Goal: Entertainment & Leisure: Consume media (video, audio)

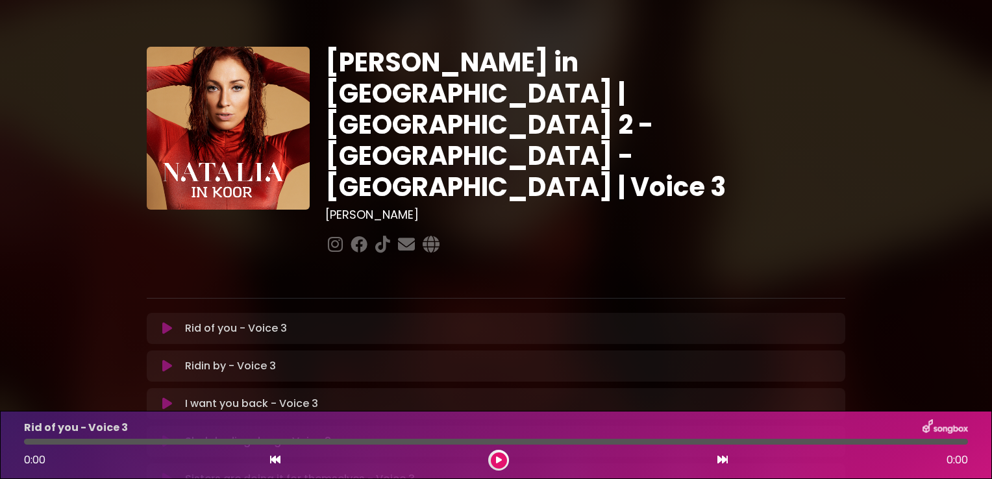
click at [173, 322] on button at bounding box center [167, 328] width 25 height 13
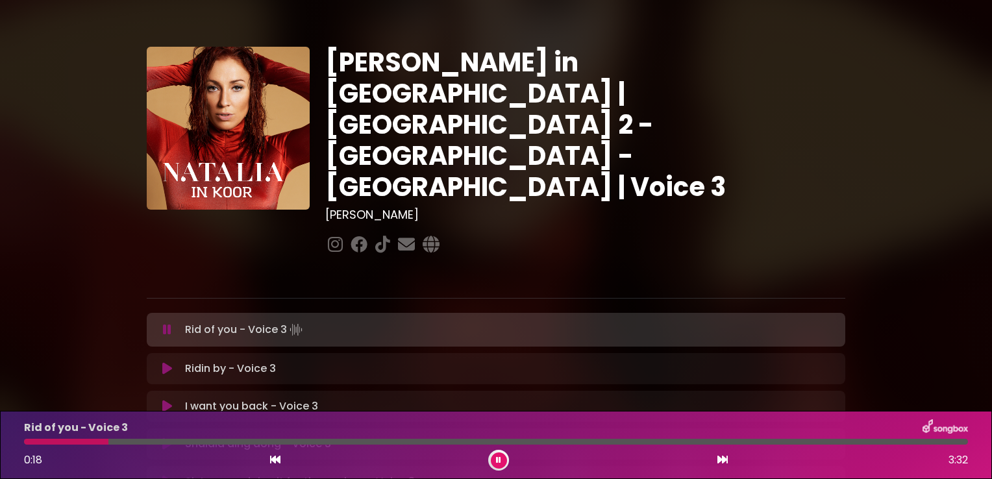
click at [499, 458] on icon at bounding box center [498, 460] width 5 height 8
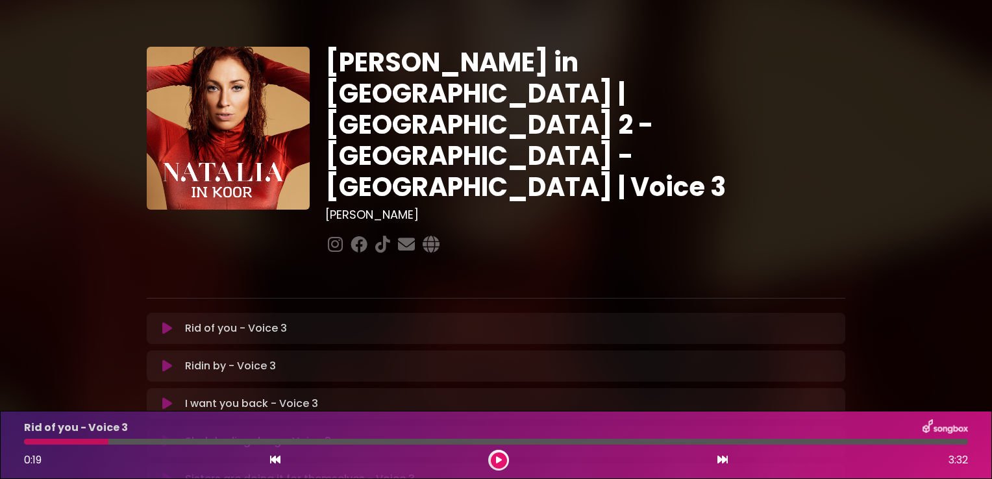
click at [25, 442] on div at bounding box center [66, 442] width 84 height 6
click at [28, 444] on div at bounding box center [66, 442] width 84 height 6
drag, startPoint x: 108, startPoint y: 442, endPoint x: 11, endPoint y: 445, distance: 97.4
click at [11, 445] on div "Rid of you - Voice 3 0:19 3:32" at bounding box center [496, 445] width 992 height 68
click at [31, 444] on div at bounding box center [66, 442] width 84 height 6
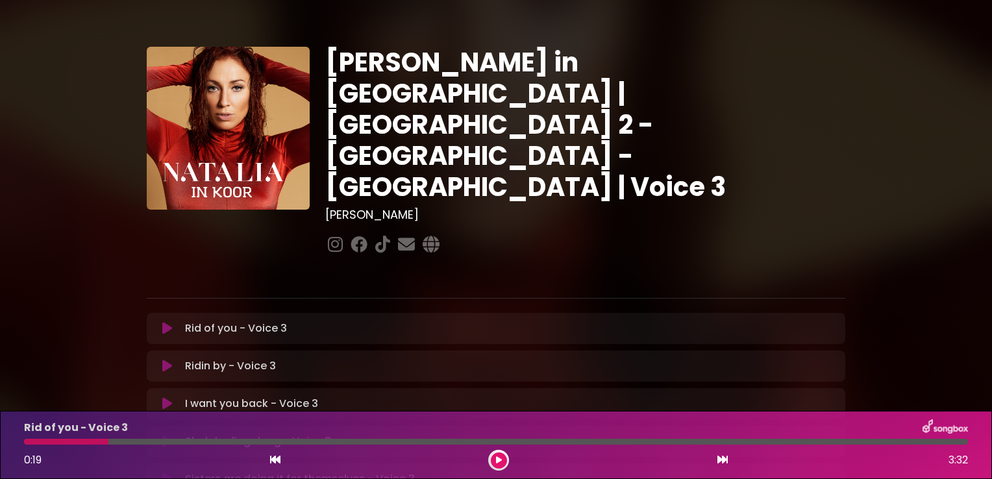
click at [493, 453] on div at bounding box center [498, 460] width 21 height 21
click at [496, 458] on icon at bounding box center [499, 460] width 6 height 8
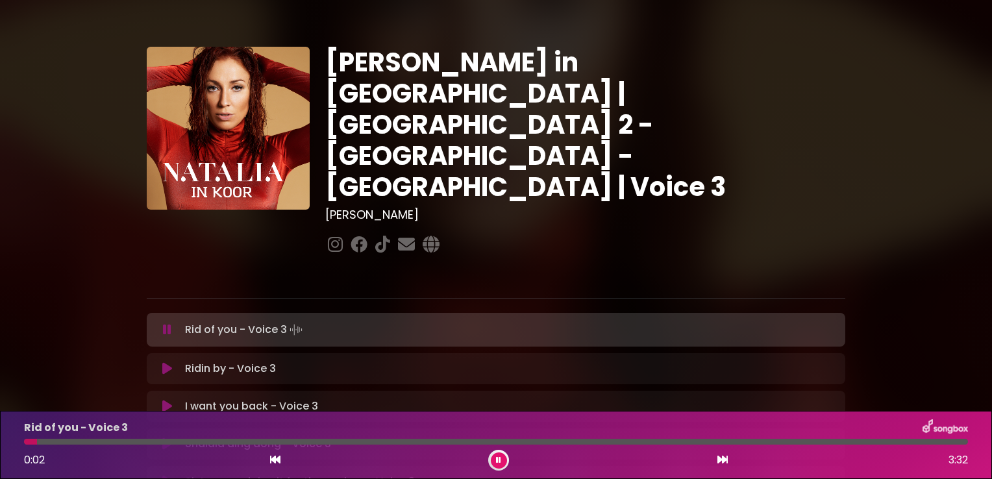
click at [28, 445] on div "Rid of you - Voice 3 0:02 3:32" at bounding box center [496, 444] width 960 height 51
drag, startPoint x: 29, startPoint y: 443, endPoint x: 3, endPoint y: 445, distance: 26.7
click at [3, 445] on div "Rid of you - Voice 3 0:03 3:32" at bounding box center [496, 445] width 992 height 68
click at [501, 451] on div at bounding box center [498, 460] width 21 height 21
click at [499, 458] on icon at bounding box center [498, 460] width 5 height 8
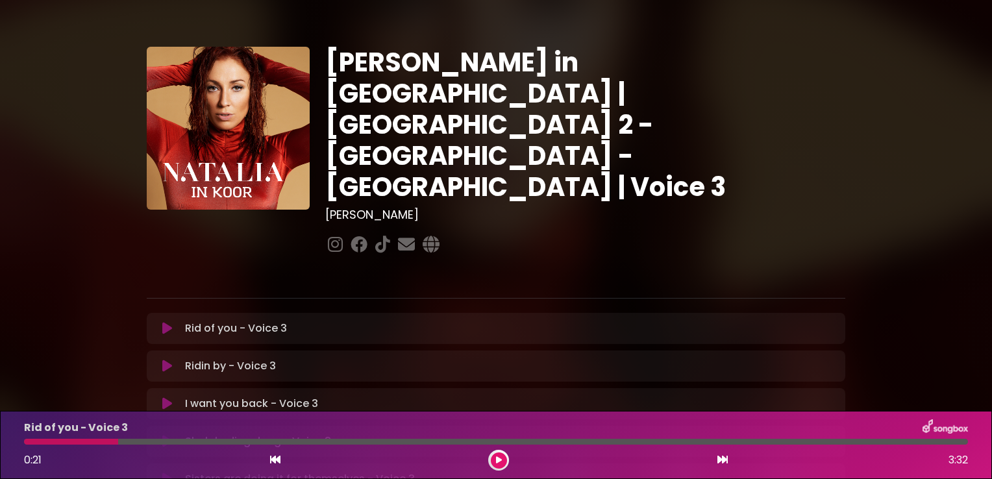
click at [501, 460] on button at bounding box center [499, 461] width 16 height 16
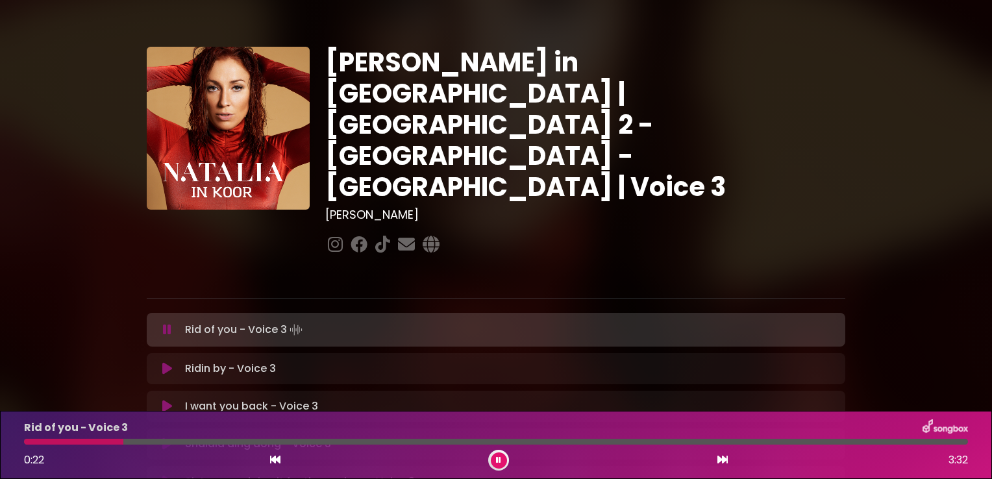
drag, startPoint x: 118, startPoint y: 443, endPoint x: 19, endPoint y: 442, distance: 98.7
click at [19, 442] on div at bounding box center [496, 442] width 960 height 6
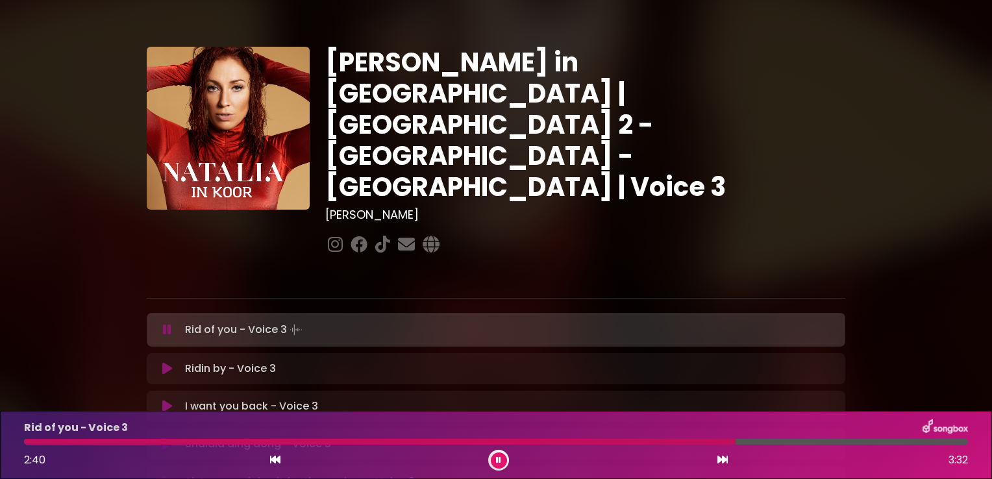
click at [627, 440] on div at bounding box center [380, 442] width 712 height 6
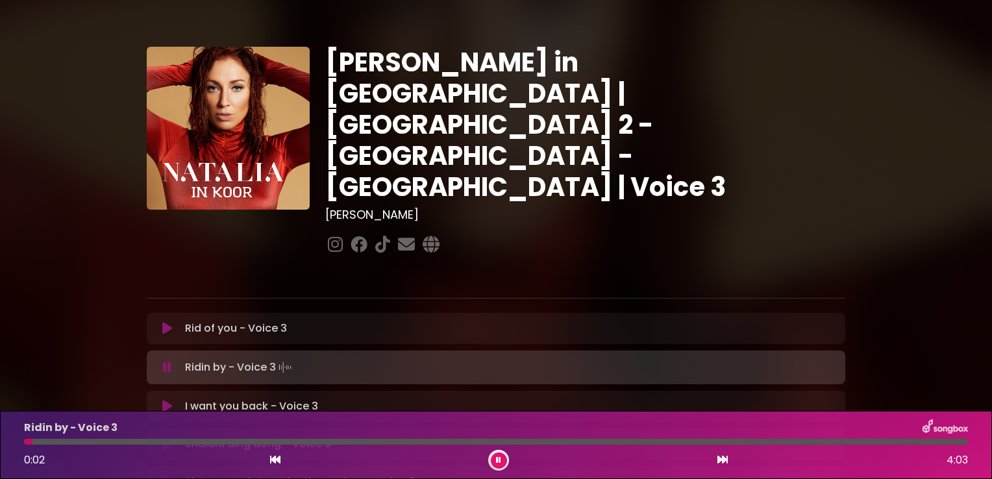
click at [498, 460] on icon at bounding box center [498, 460] width 5 height 8
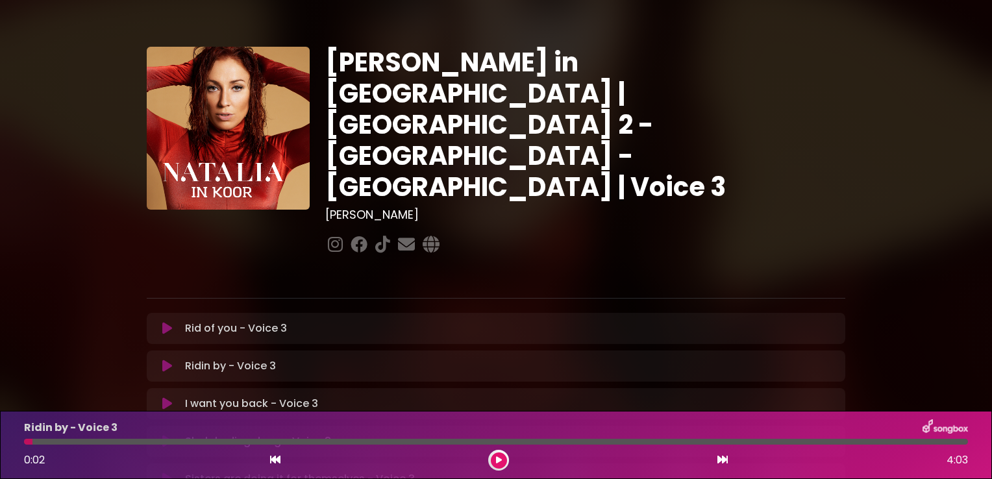
click at [499, 464] on icon at bounding box center [499, 460] width 6 height 8
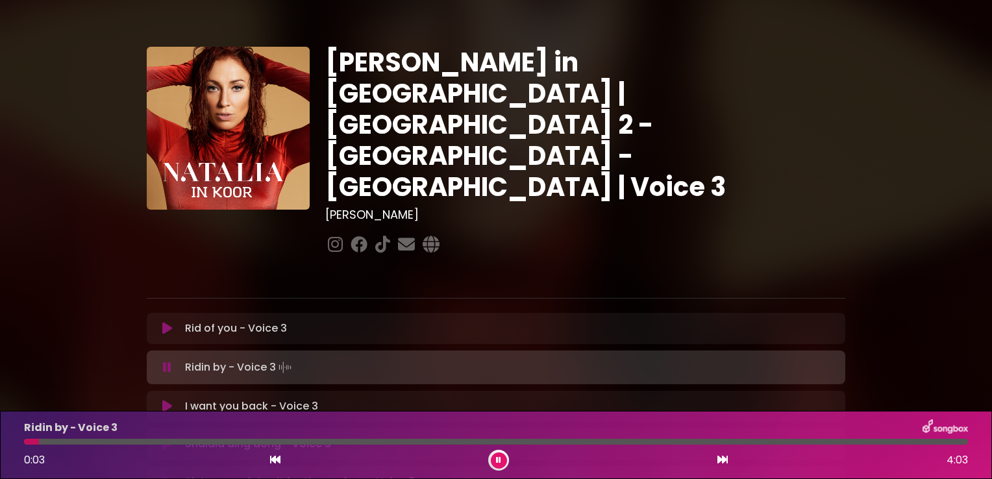
click at [47, 444] on div at bounding box center [496, 442] width 944 height 6
click at [60, 443] on div at bounding box center [496, 442] width 944 height 6
click at [78, 443] on div at bounding box center [496, 442] width 944 height 6
click at [97, 445] on div "Ridin by - Voice 3 0:15 4:03" at bounding box center [496, 444] width 960 height 51
click at [114, 442] on div at bounding box center [496, 442] width 944 height 6
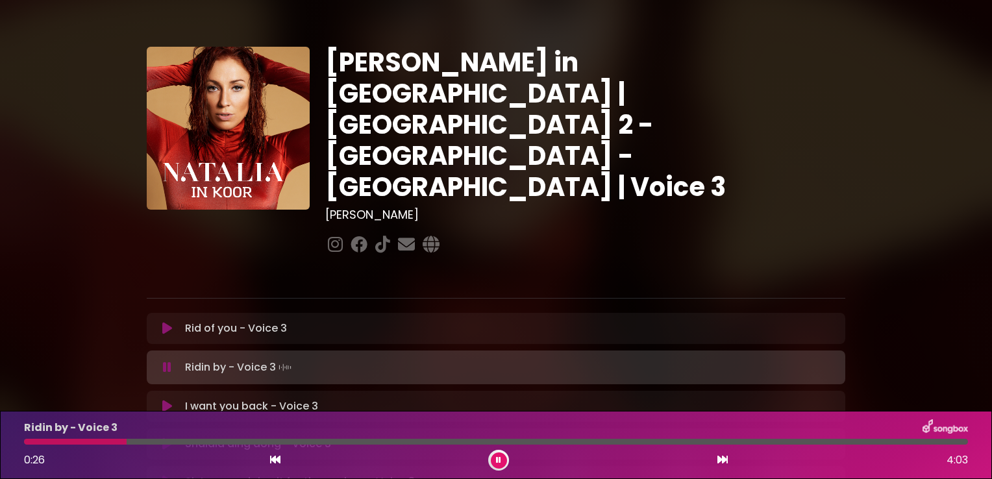
click at [143, 445] on div "Ridin by - Voice 3 0:26 4:03" at bounding box center [496, 444] width 960 height 51
click at [149, 444] on div at bounding box center [496, 442] width 944 height 6
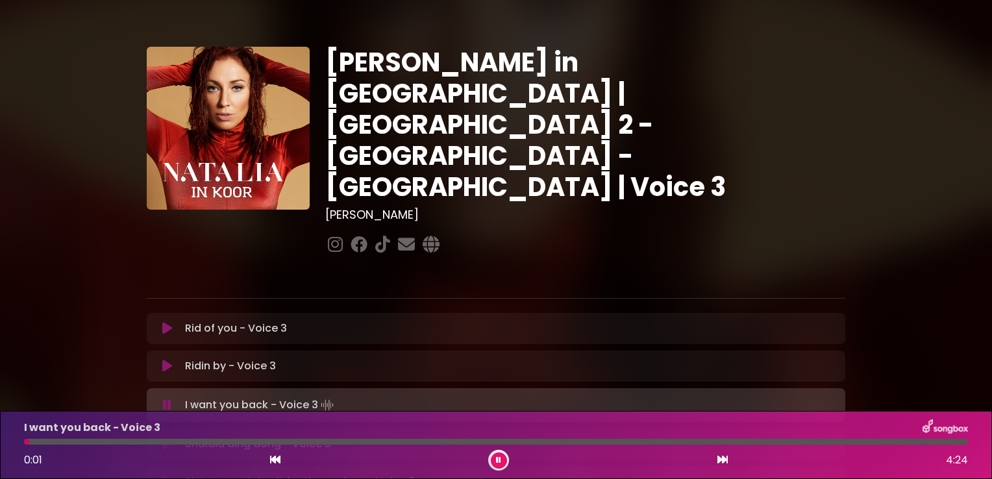
click at [500, 459] on icon at bounding box center [498, 460] width 5 height 8
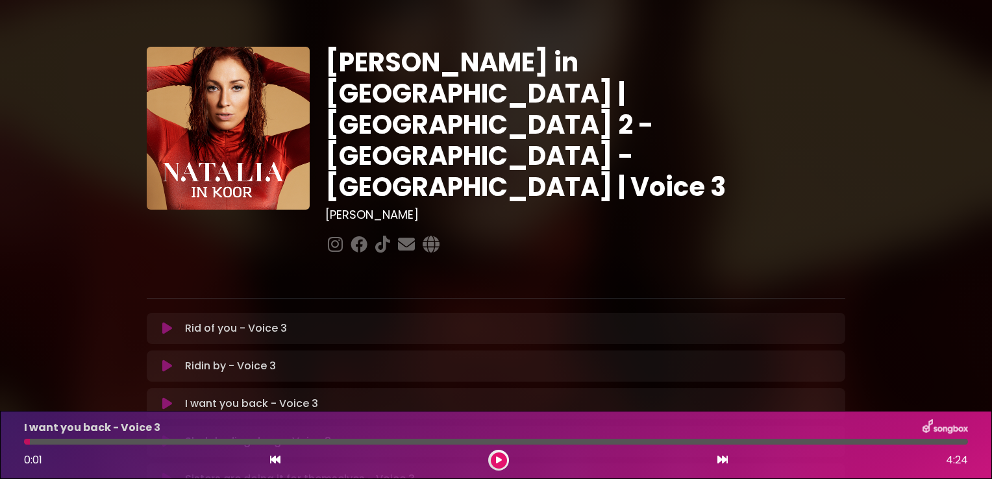
click at [491, 457] on button at bounding box center [499, 461] width 16 height 16
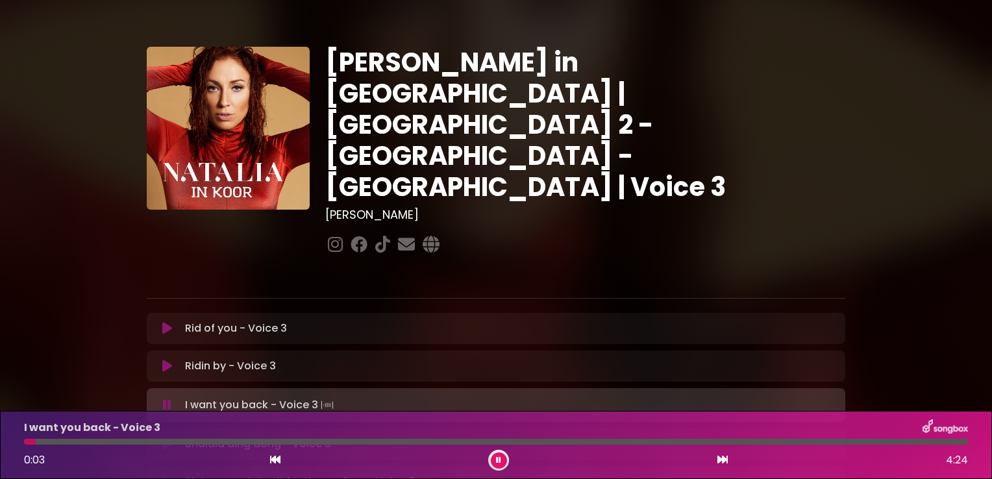
click at [58, 439] on div at bounding box center [496, 442] width 944 height 6
click at [105, 442] on div at bounding box center [496, 442] width 944 height 6
click at [134, 443] on div at bounding box center [496, 442] width 944 height 6
click at [161, 445] on div "I want you back - Voice 3 0:32 4:24" at bounding box center [496, 444] width 960 height 51
click at [153, 443] on div at bounding box center [496, 442] width 944 height 6
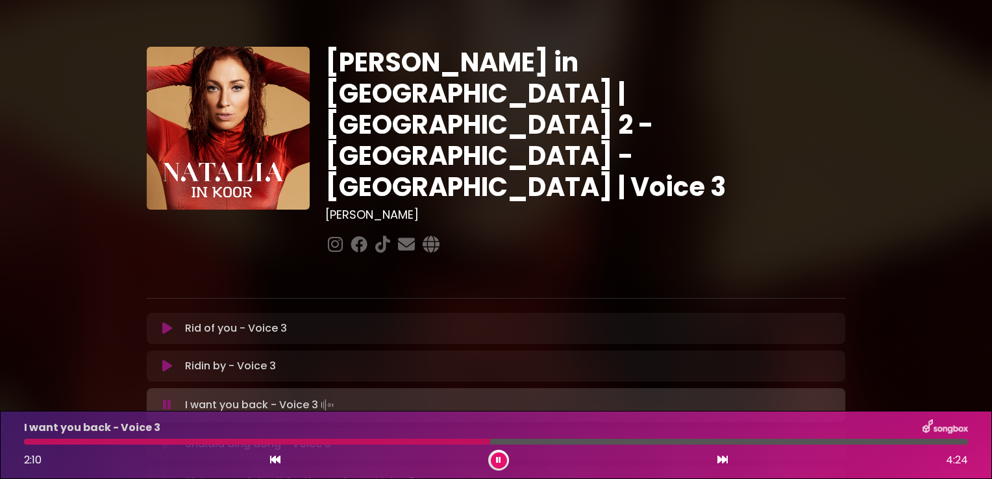
click at [495, 463] on button at bounding box center [499, 461] width 16 height 16
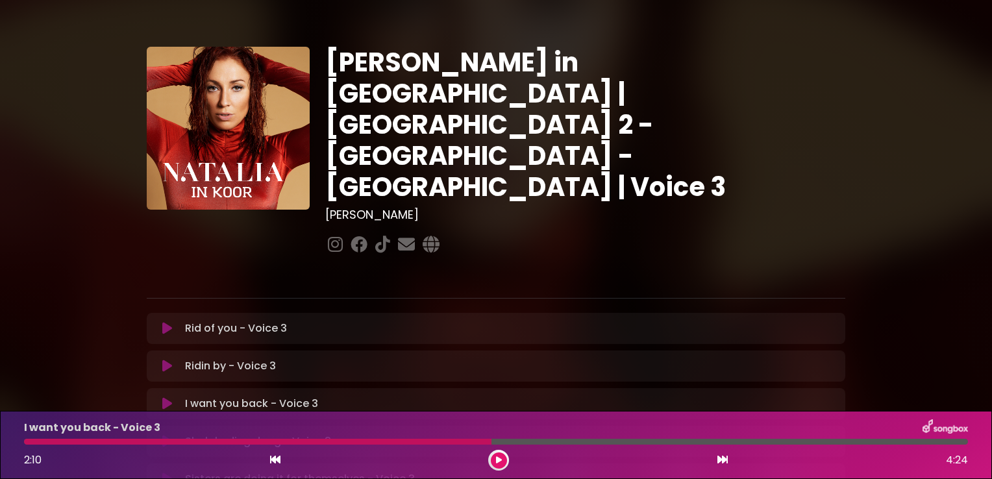
click at [164, 435] on icon at bounding box center [167, 441] width 10 height 13
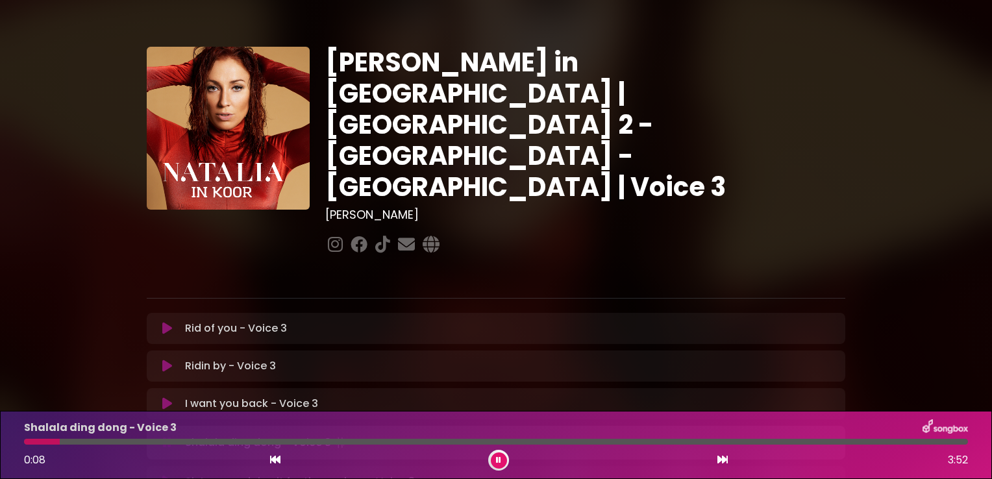
click at [494, 464] on button at bounding box center [499, 461] width 16 height 16
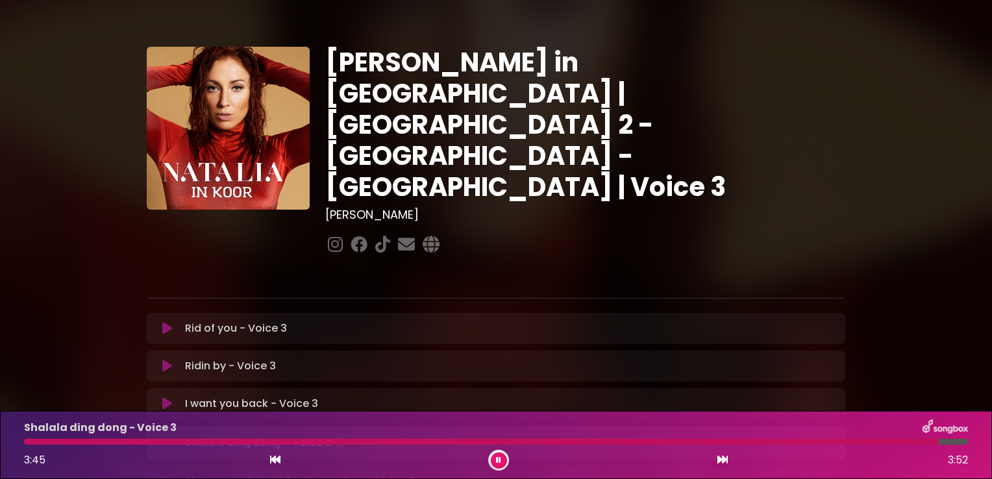
click at [494, 464] on button at bounding box center [499, 461] width 16 height 16
click at [502, 457] on button at bounding box center [499, 461] width 16 height 16
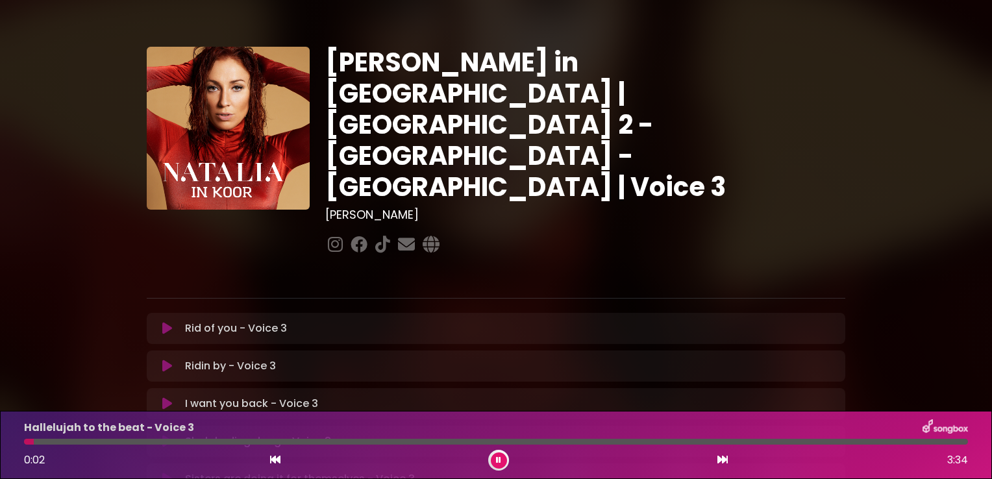
click at [502, 457] on button at bounding box center [499, 461] width 16 height 16
click at [42, 442] on div at bounding box center [74, 442] width 100 height 6
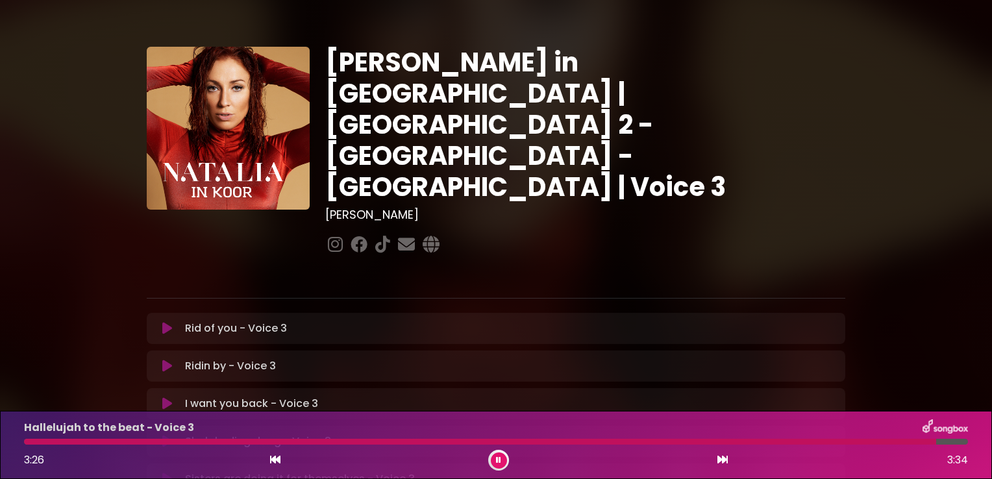
click at [498, 460] on icon at bounding box center [498, 460] width 5 height 8
